Goal: Check status: Check status

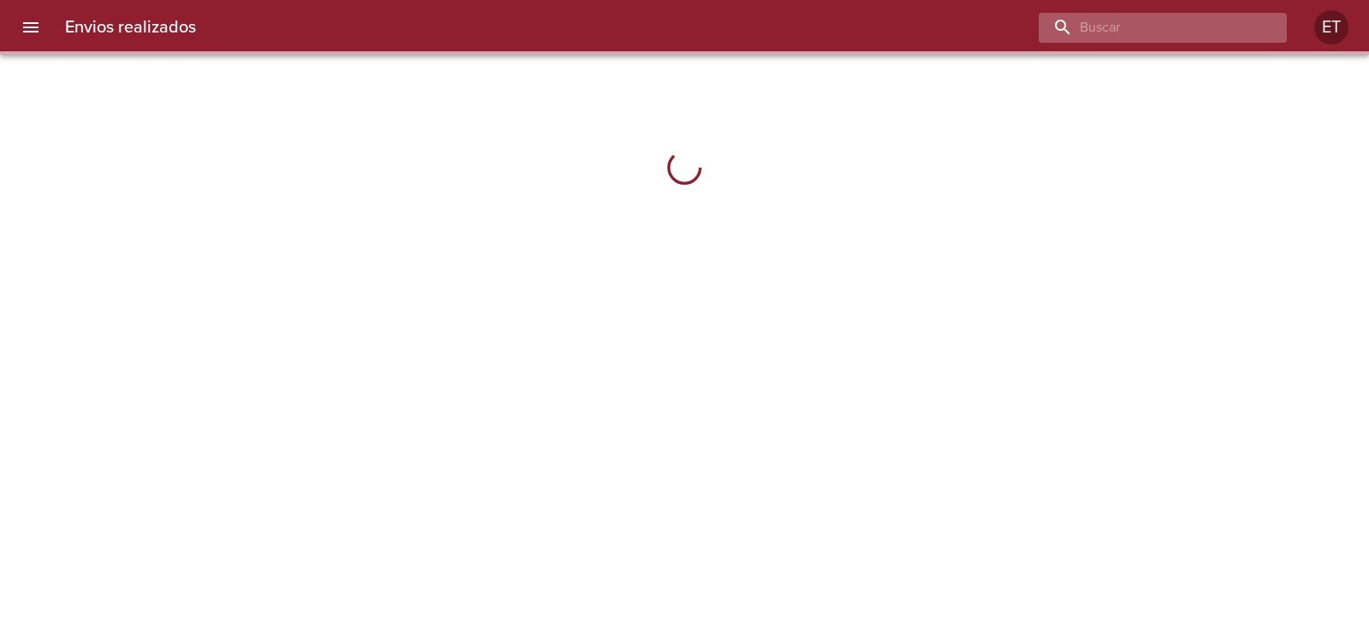
click at [1171, 24] on input "buscar" at bounding box center [1148, 28] width 219 height 30
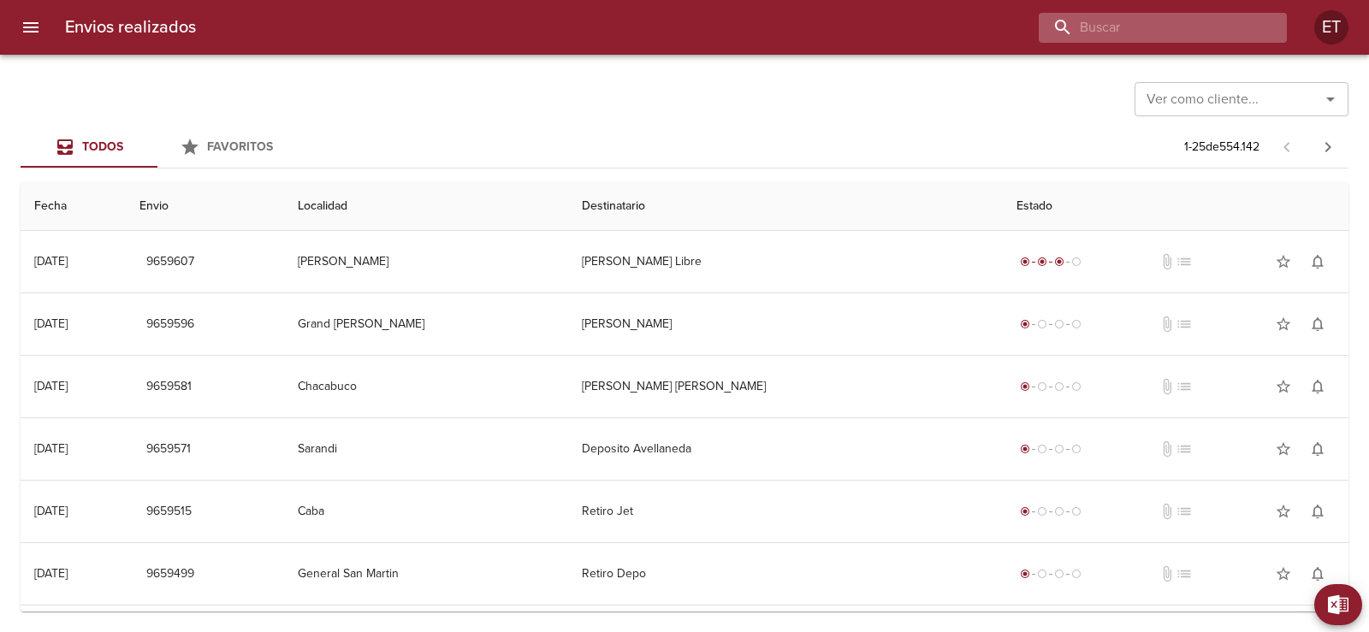
paste input "9124598"
type input "9124598"
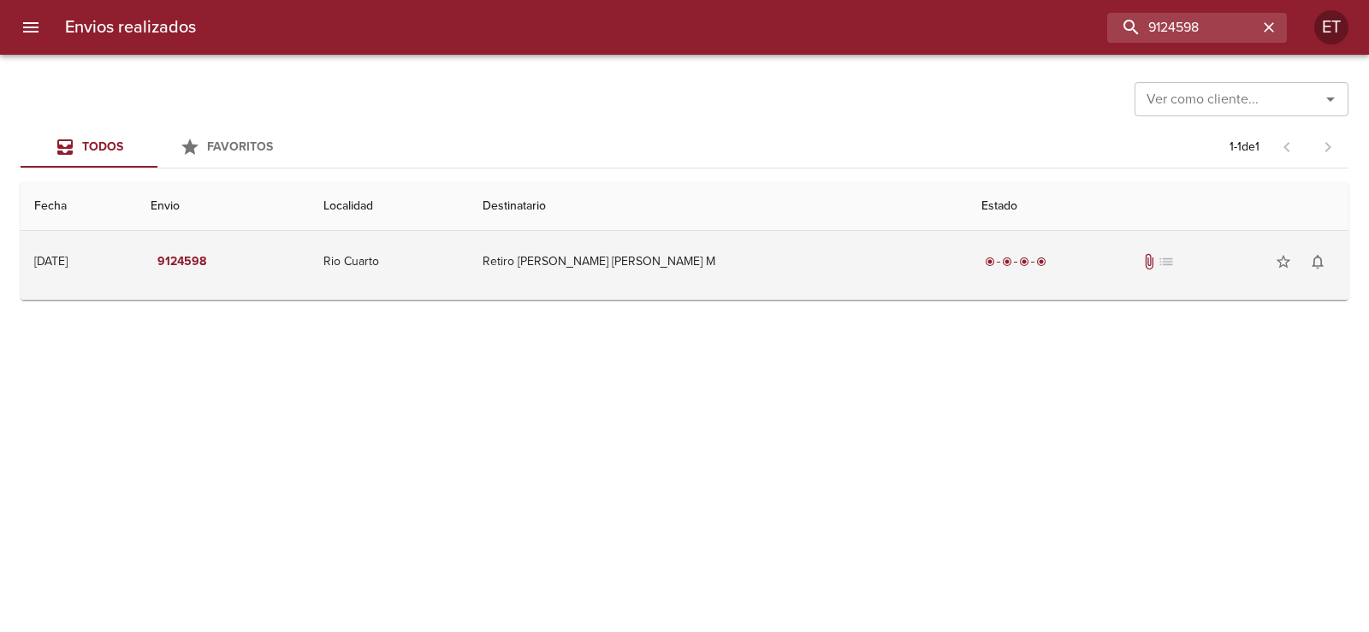
click at [1181, 292] on td "radio_button_checked radio_button_checked radio_button_checked radio_button_che…" at bounding box center [1158, 262] width 381 height 62
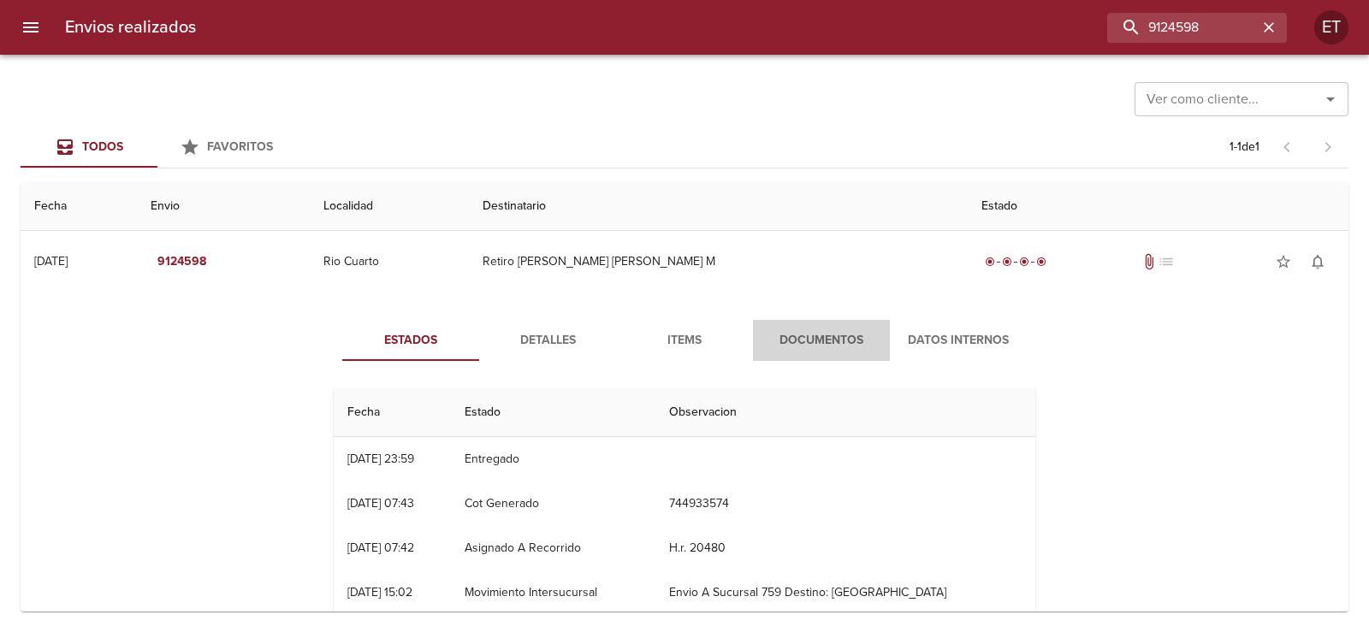
click at [839, 346] on span "Documentos" at bounding box center [821, 340] width 116 height 21
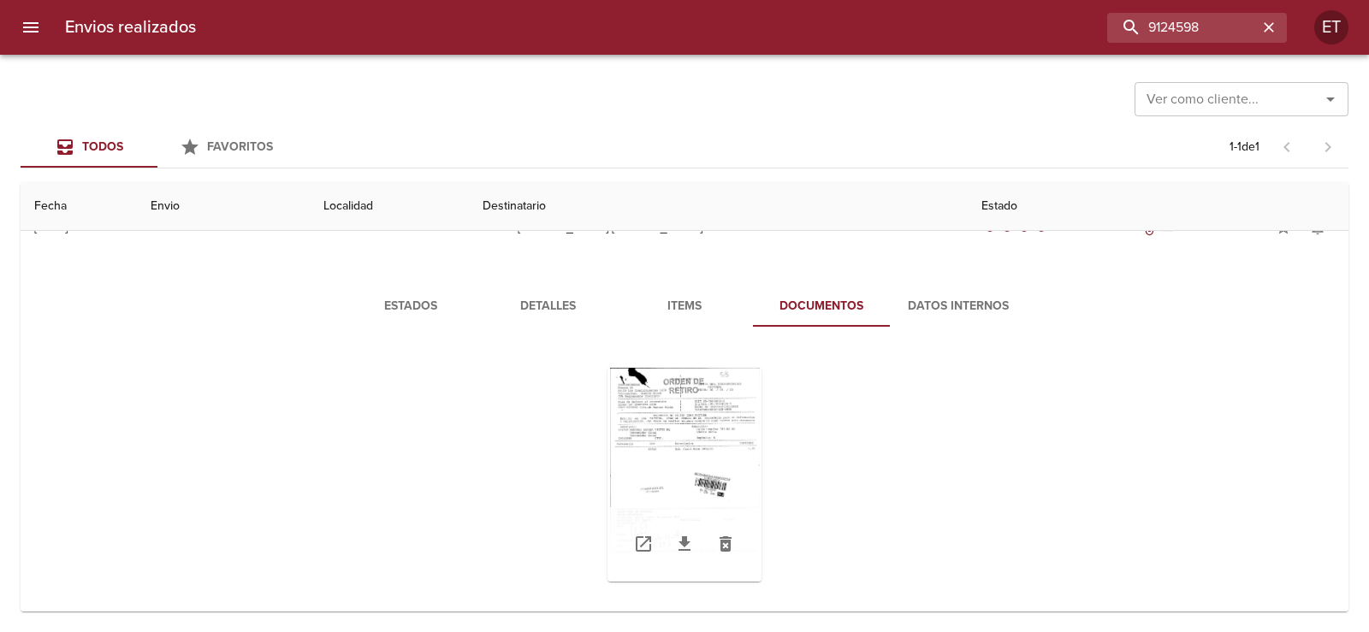
scroll to position [53, 0]
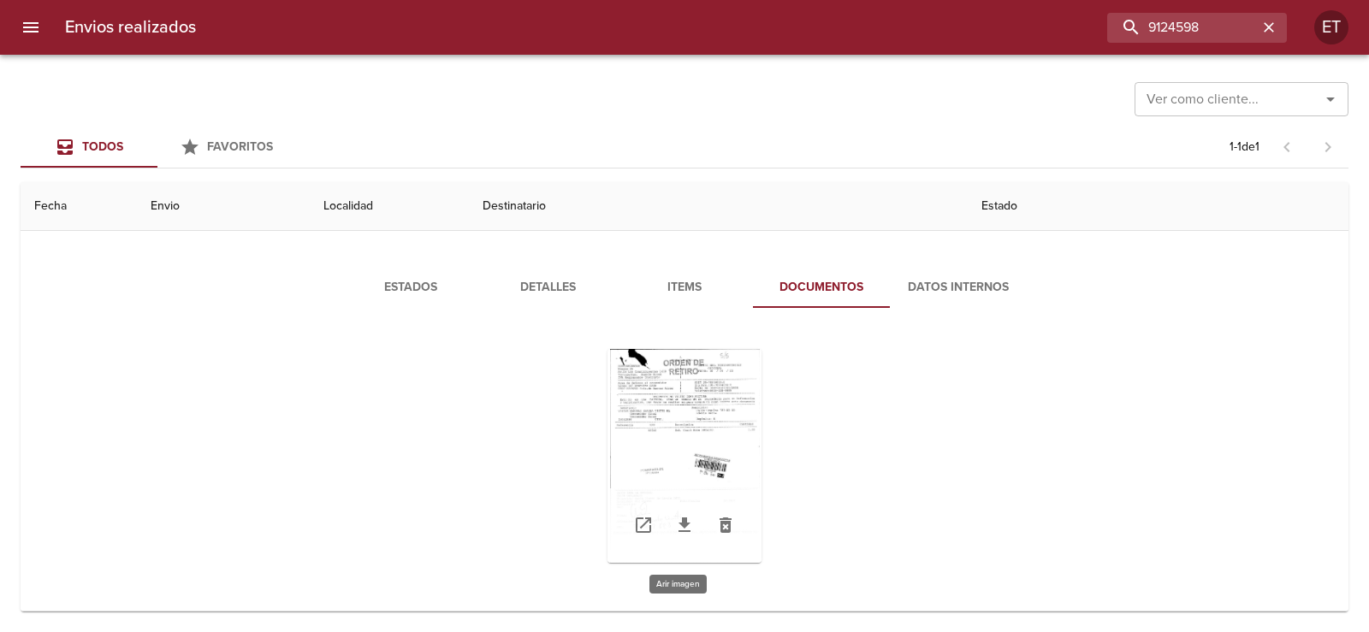
click at [680, 449] on div "Tabla de envíos del cliente" at bounding box center [684, 456] width 154 height 214
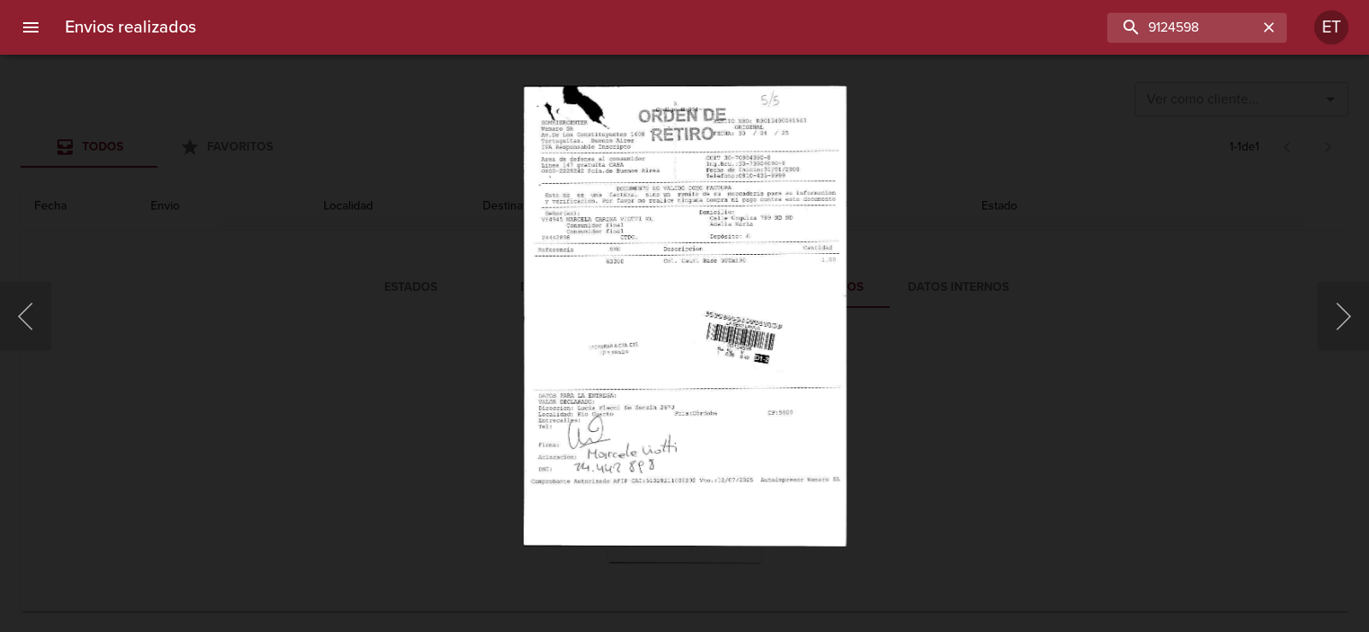
click at [738, 367] on img "Lightbox" at bounding box center [684, 316] width 323 height 461
click at [960, 343] on div "Lightbox" at bounding box center [684, 316] width 1369 height 632
